Goal: Transaction & Acquisition: Subscribe to service/newsletter

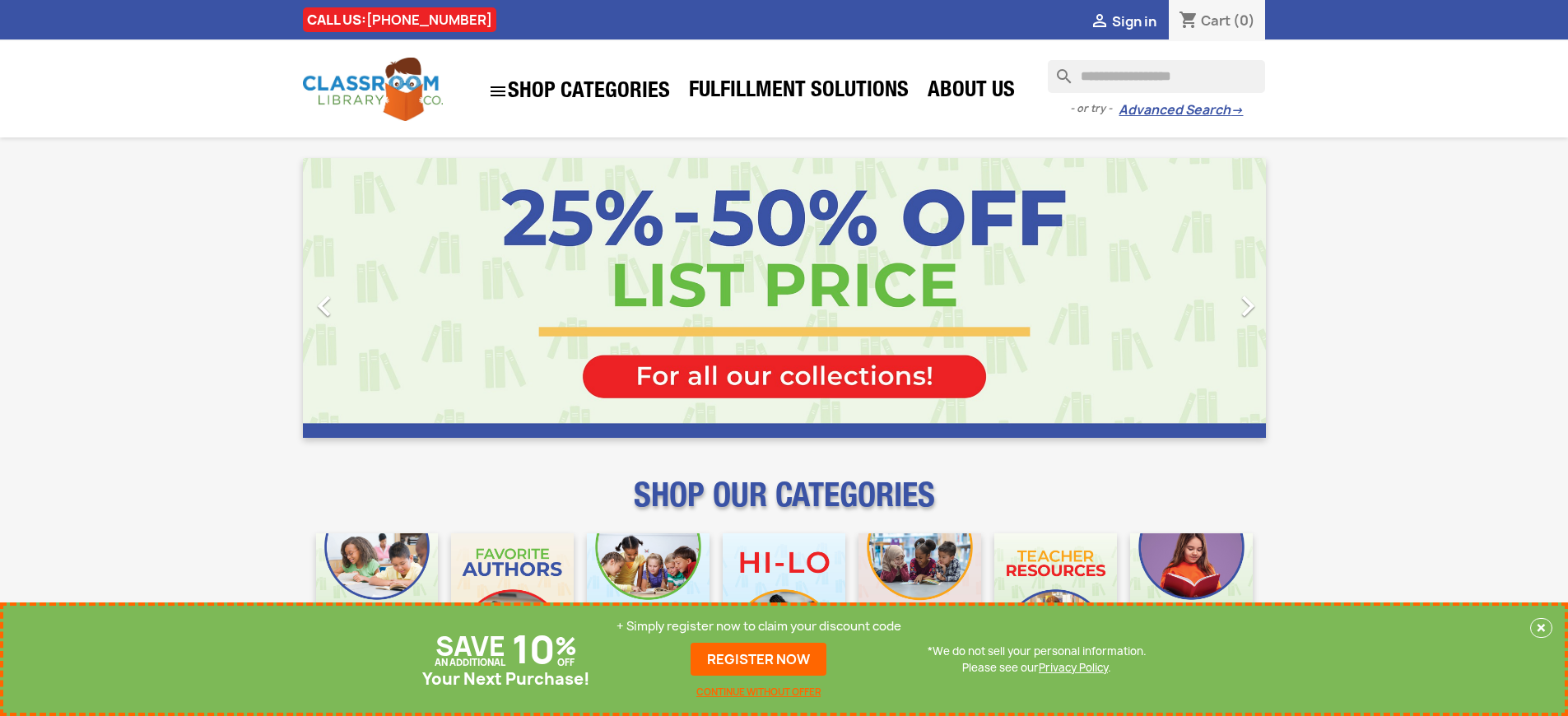
click at [759, 634] on p "+ Simply register now to claim your discount code" at bounding box center [759, 626] width 284 height 17
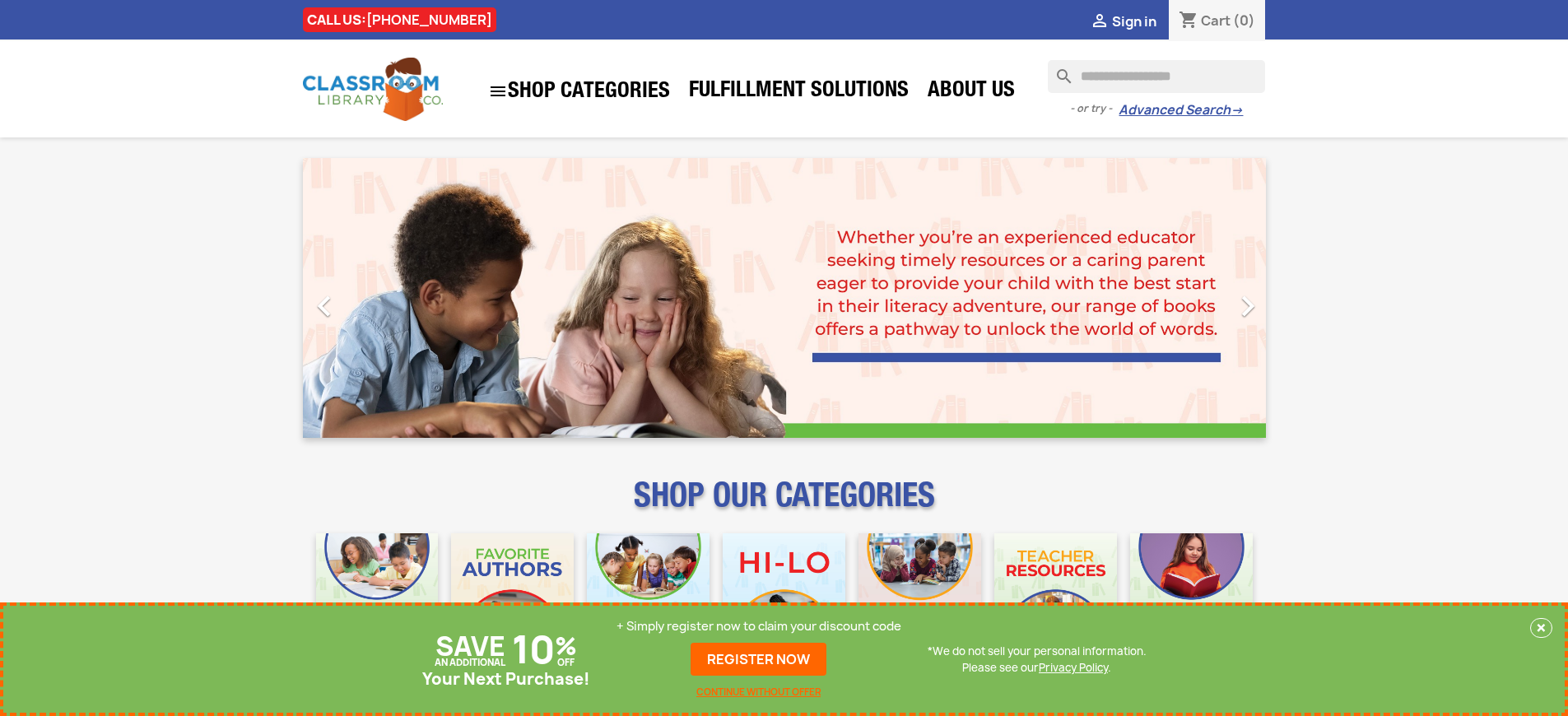
click at [759, 626] on p "+ Simply register now to claim your discount code" at bounding box center [759, 626] width 284 height 17
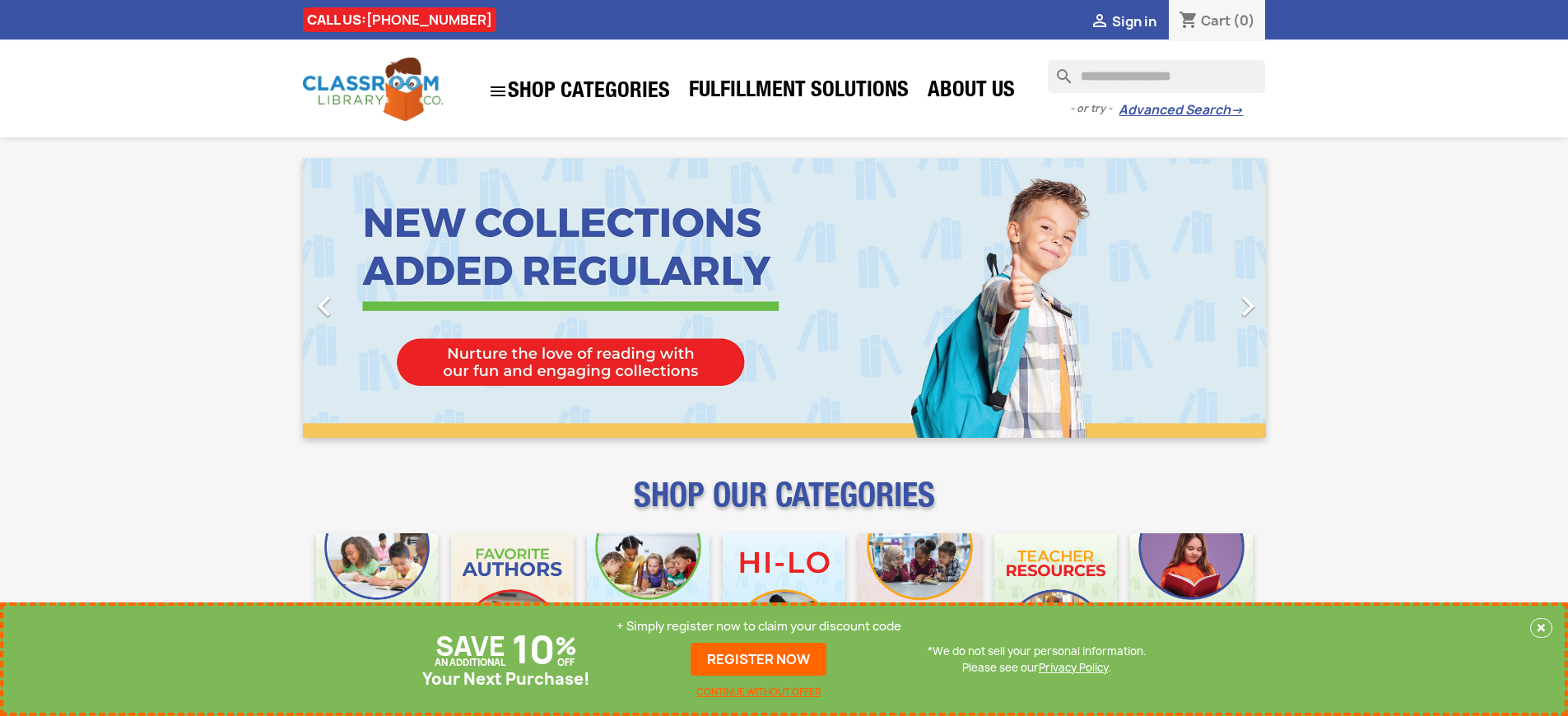
click at [759, 626] on p "+ Simply register now to claim your discount code" at bounding box center [759, 626] width 284 height 17
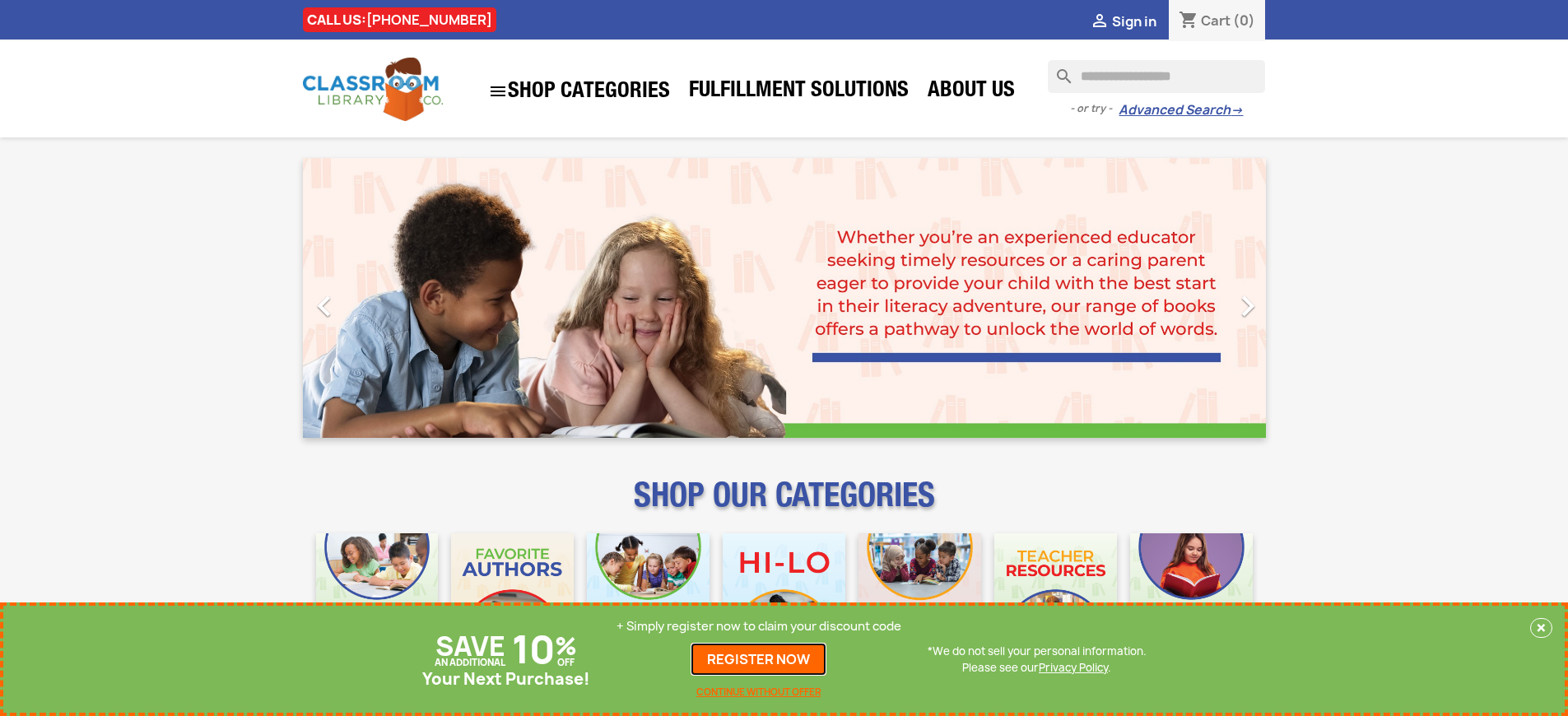
click at [759, 659] on link "REGISTER NOW" at bounding box center [758, 658] width 136 height 33
click at [759, 626] on p "+ Simply register now to claim your discount code" at bounding box center [759, 626] width 284 height 17
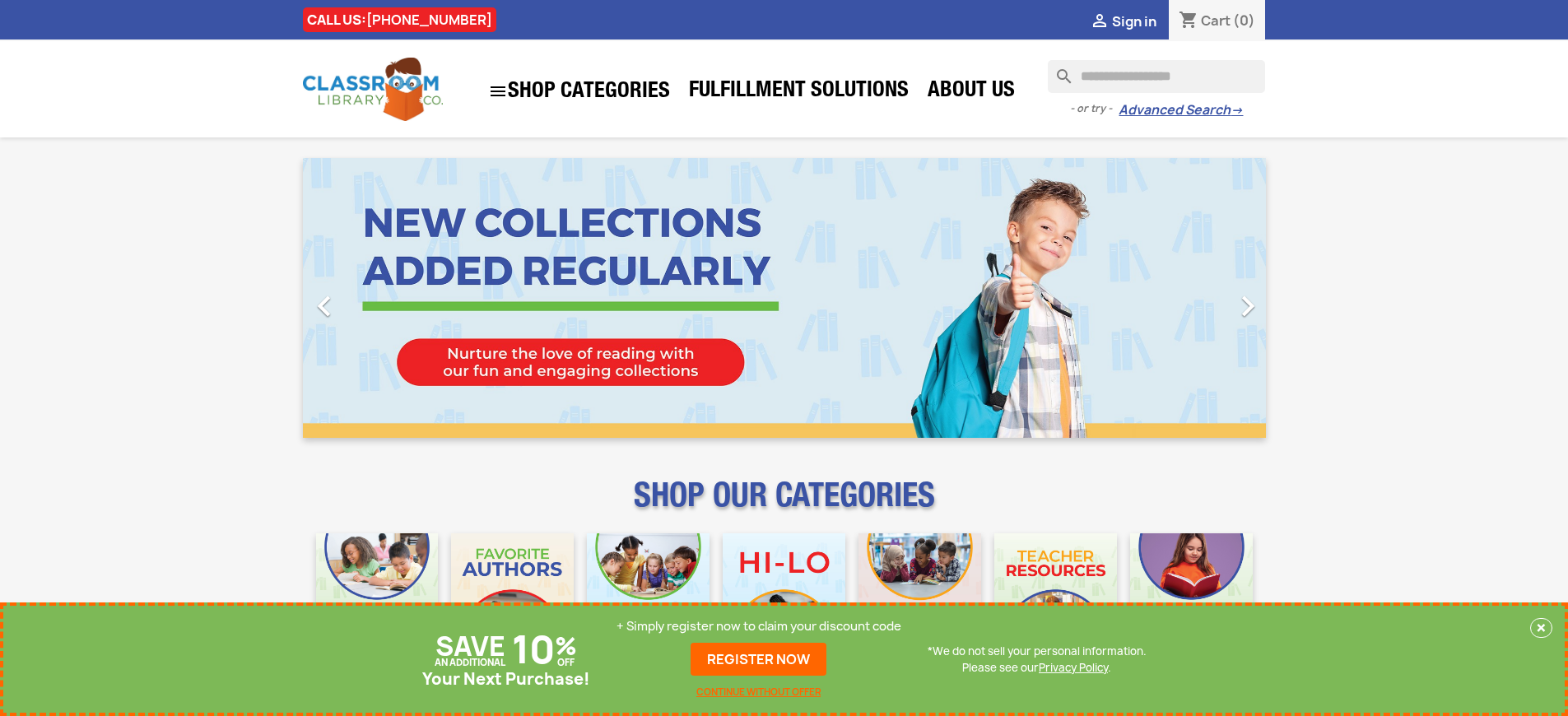
click at [759, 626] on p "+ Simply register now to claim your discount code" at bounding box center [759, 626] width 284 height 17
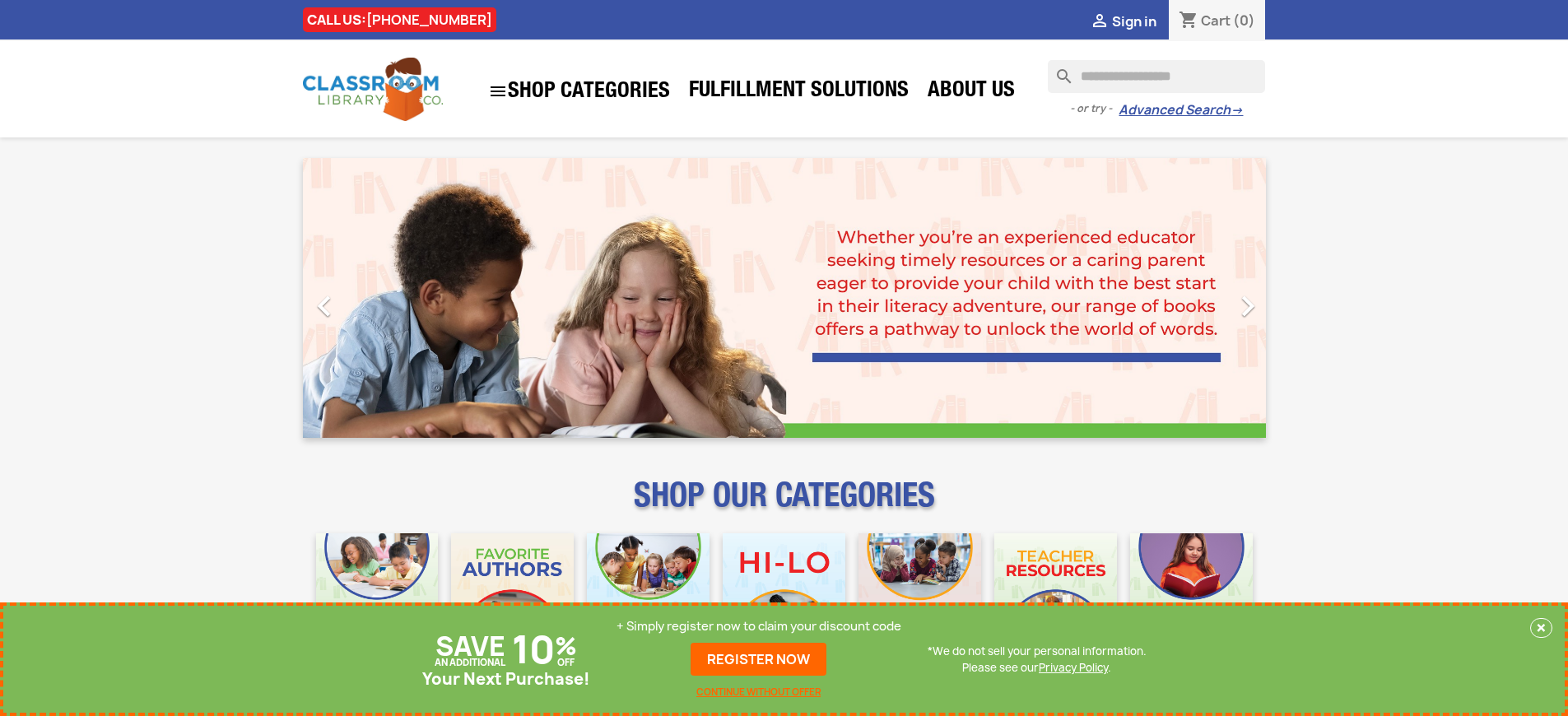
click at [759, 626] on p "+ Simply register now to claim your discount code" at bounding box center [759, 626] width 284 height 17
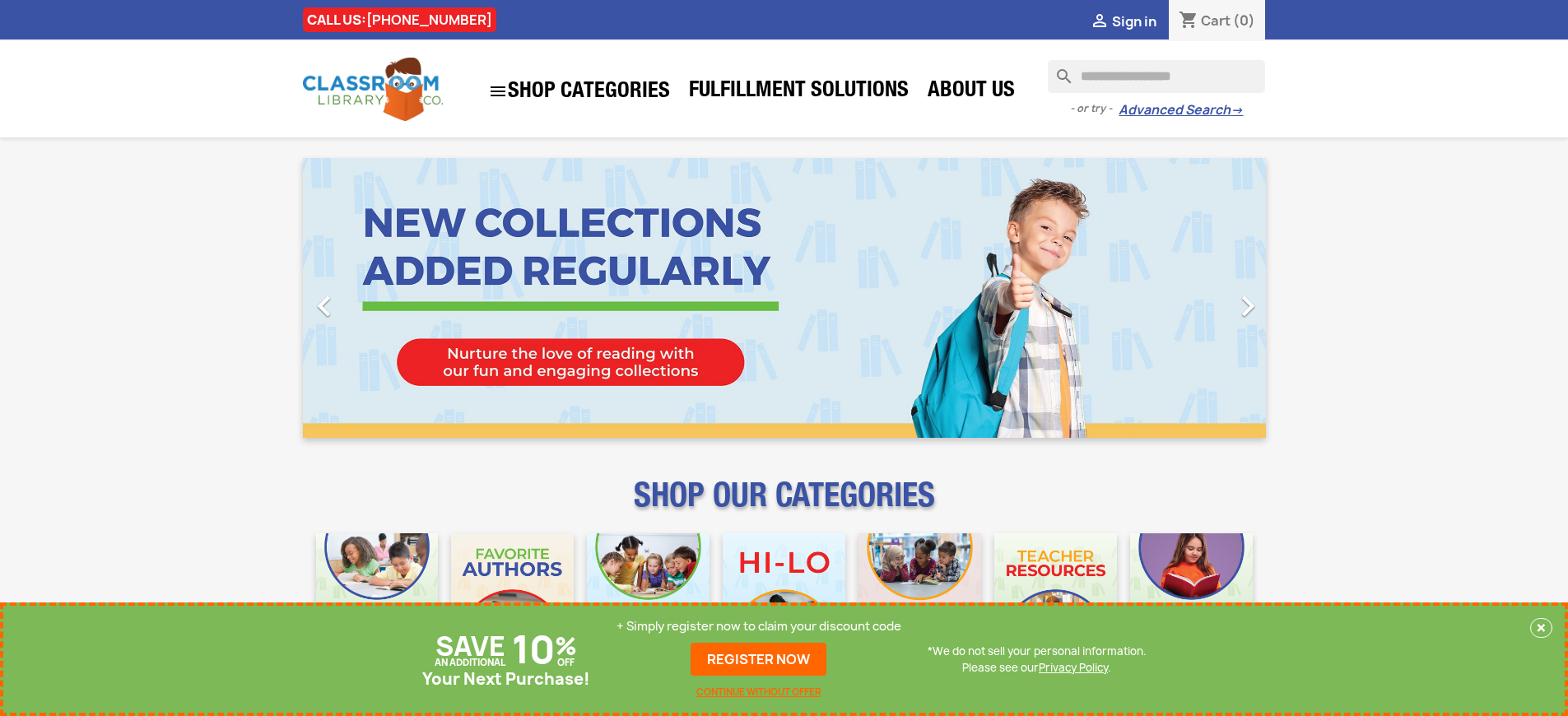
click at [759, 626] on p "+ Simply register now to claim your discount code" at bounding box center [759, 626] width 284 height 17
click at [759, 659] on link "REGISTER NOW" at bounding box center [758, 658] width 136 height 33
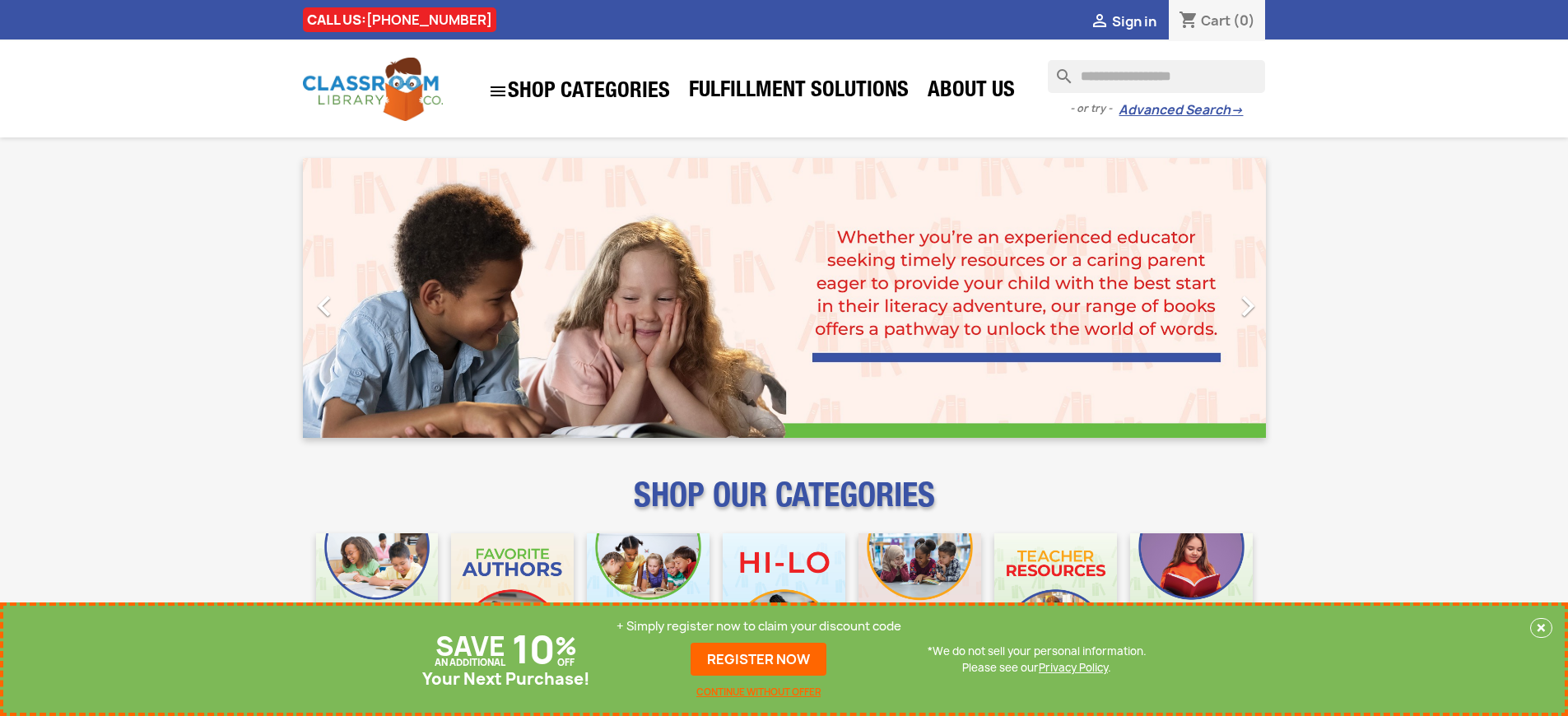
click at [759, 626] on p "+ Simply register now to claim your discount code" at bounding box center [759, 626] width 284 height 17
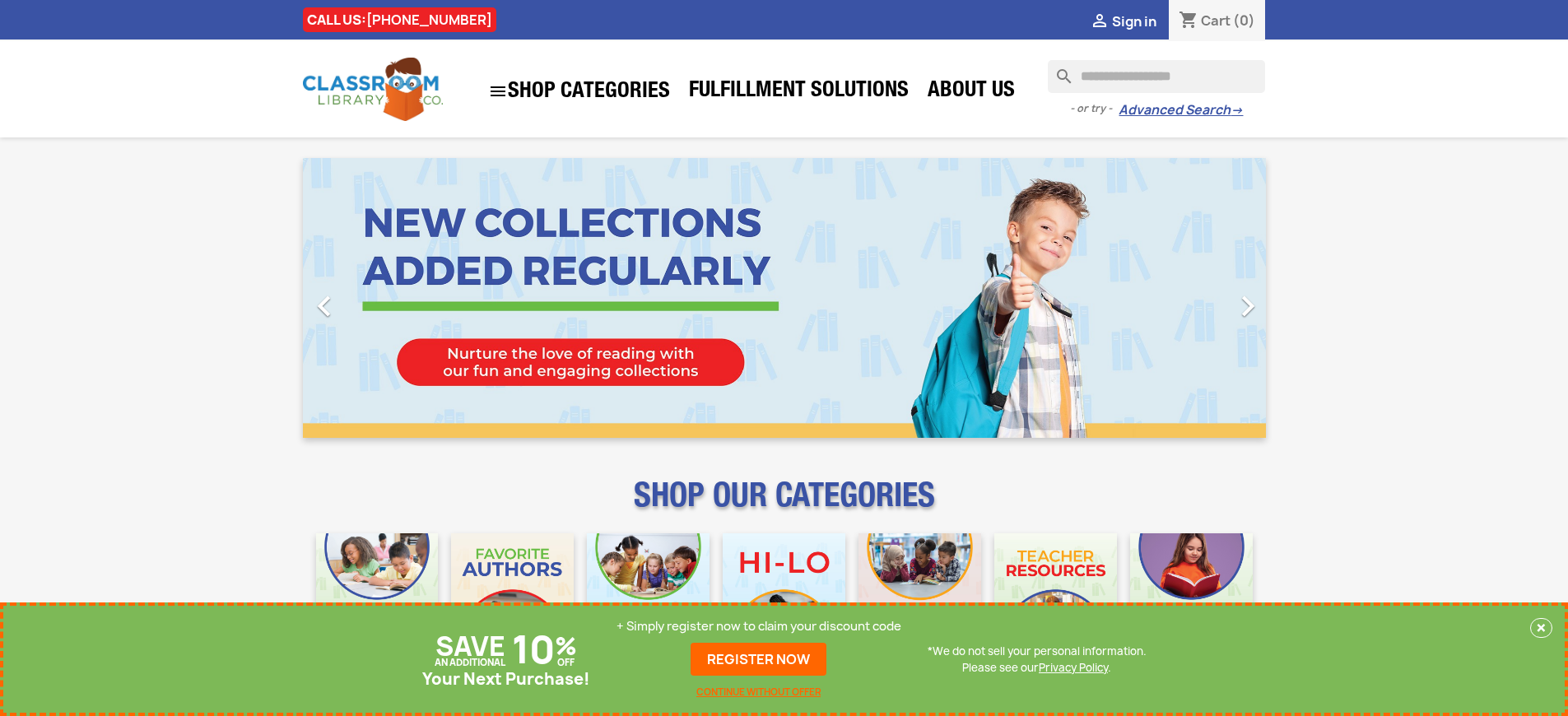
click at [759, 626] on p "+ Simply register now to claim your discount code" at bounding box center [759, 626] width 284 height 17
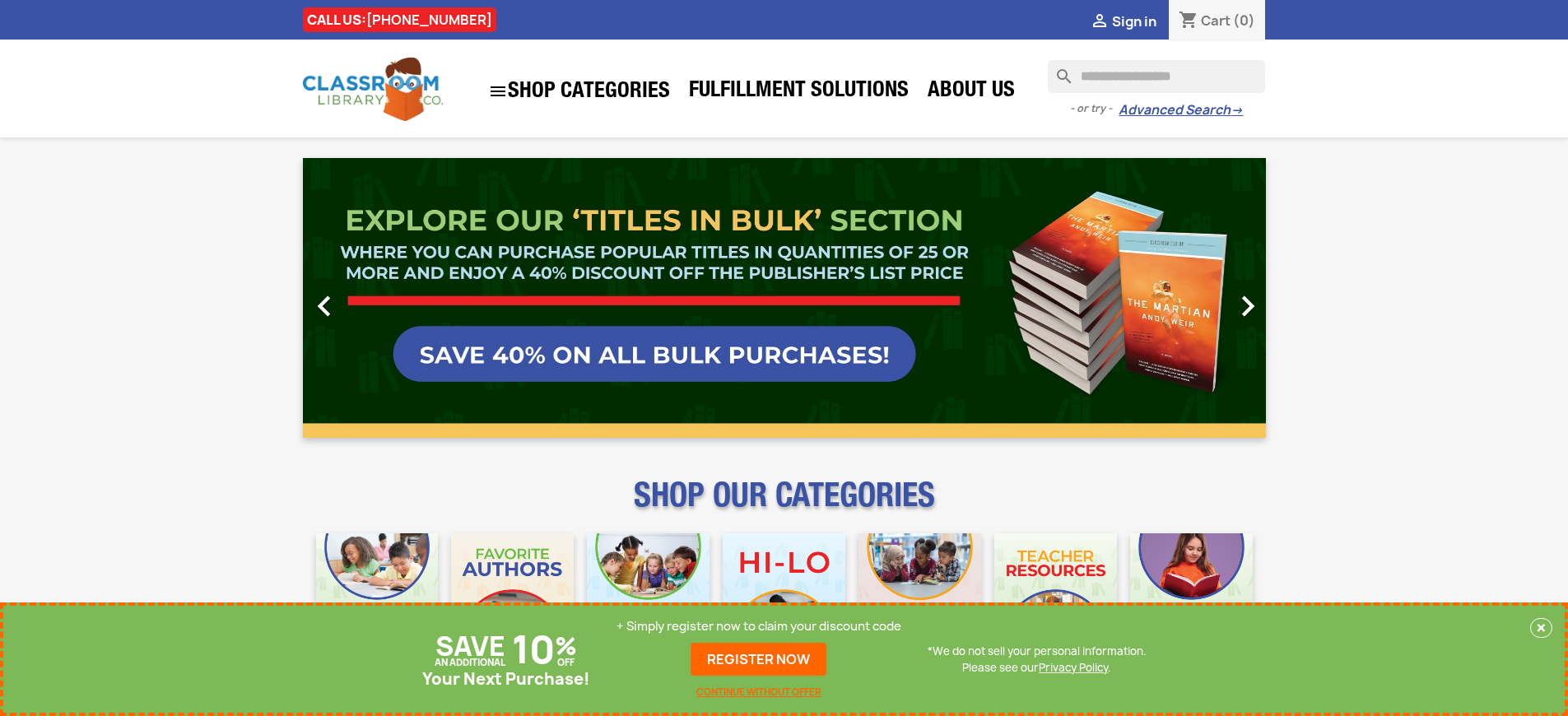
click at [759, 659] on link "REGISTER NOW" at bounding box center [758, 658] width 136 height 33
